Goal: Check status: Check status

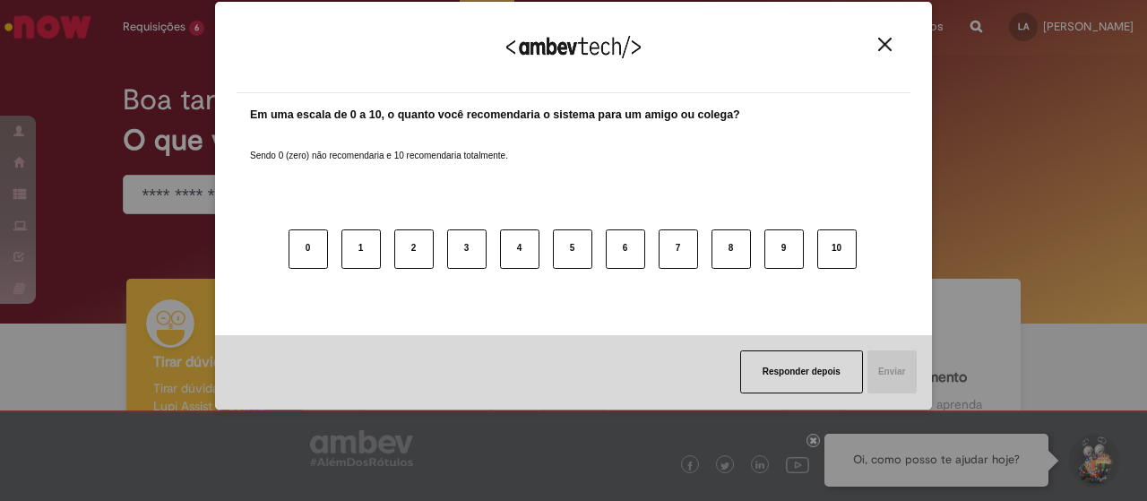
click at [893, 46] on button "Close" at bounding box center [885, 44] width 24 height 15
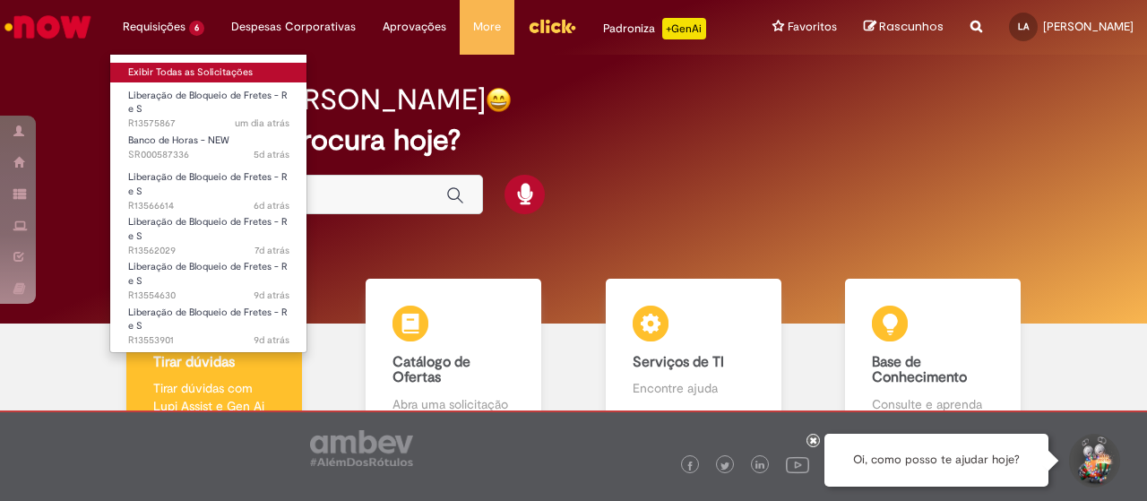
click at [163, 68] on link "Exibir Todas as Solicitações" at bounding box center [208, 73] width 197 height 20
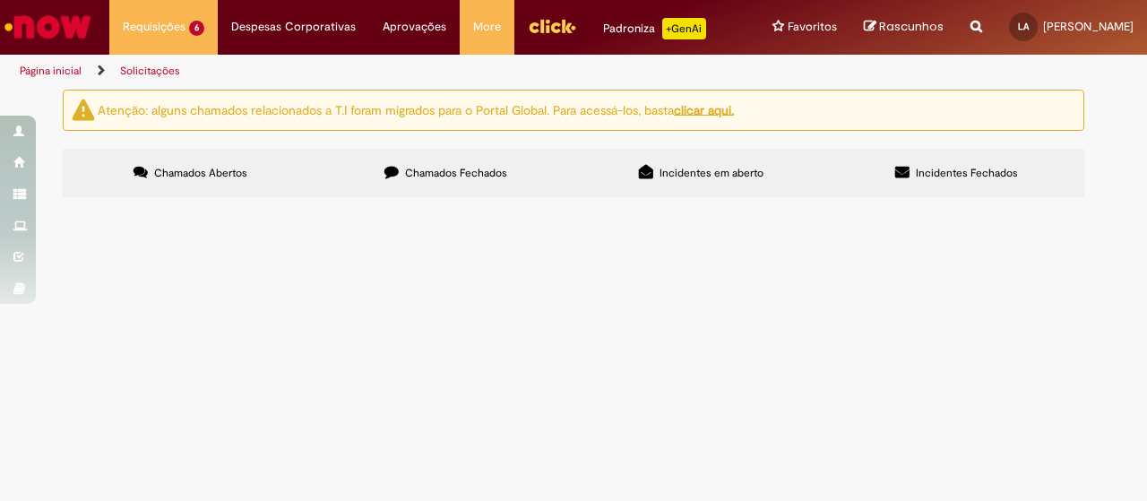
scroll to position [127, 0]
click at [0, 0] on div at bounding box center [0, 0] width 0 height 0
click at [0, 0] on button at bounding box center [0, 0] width 0 height 0
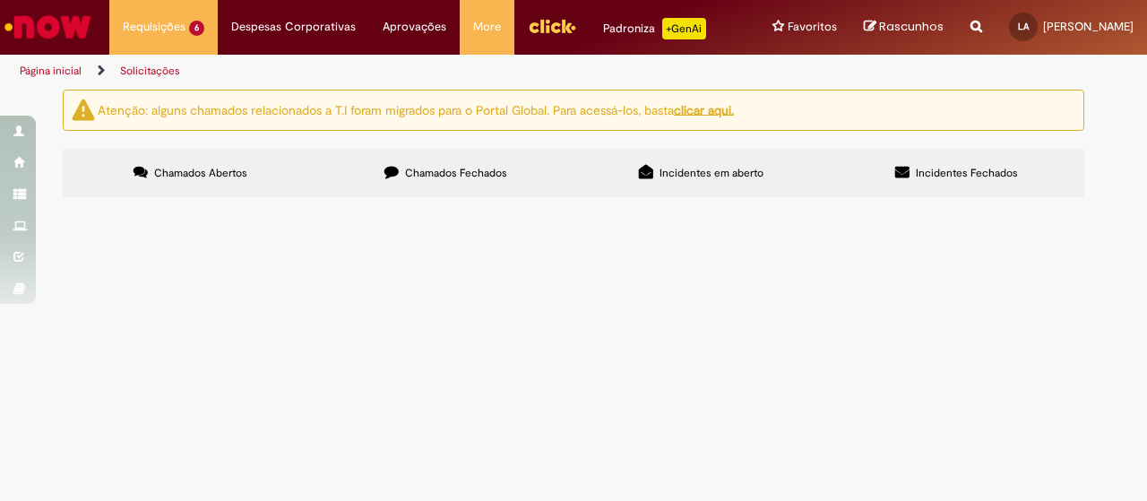
scroll to position [263, 0]
click at [0, 0] on span "SR000587336" at bounding box center [0, 0] width 0 height 0
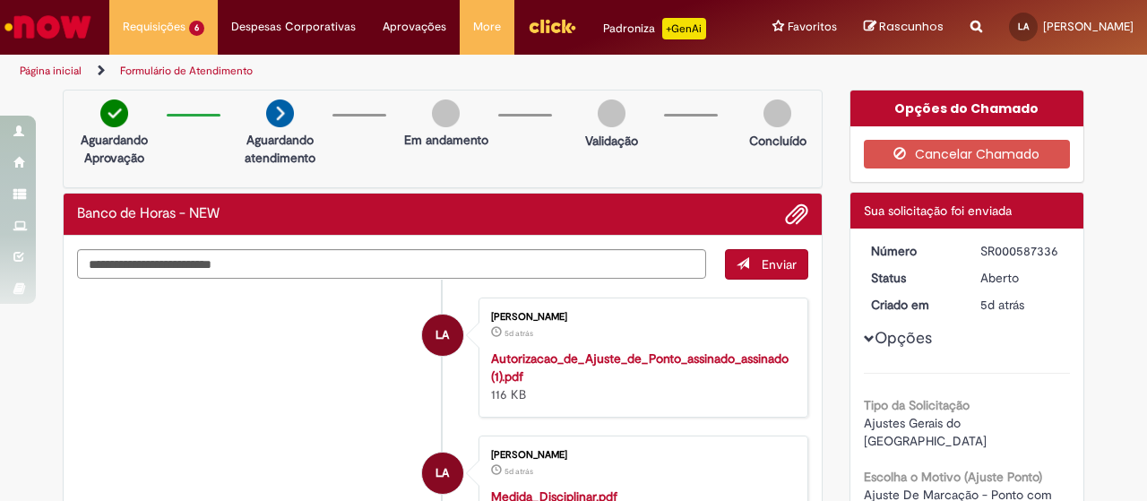
drag, startPoint x: 975, startPoint y: 261, endPoint x: 1056, endPoint y: 259, distance: 80.7
click at [1056, 259] on div "SR000587336" at bounding box center [1021, 251] width 83 height 18
copy div "SR000587336"
